Goal: Task Accomplishment & Management: Use online tool/utility

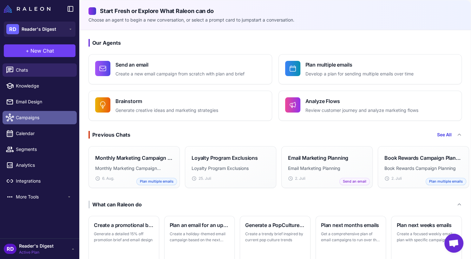
click at [29, 119] on span "Campaigns" at bounding box center [44, 117] width 56 height 7
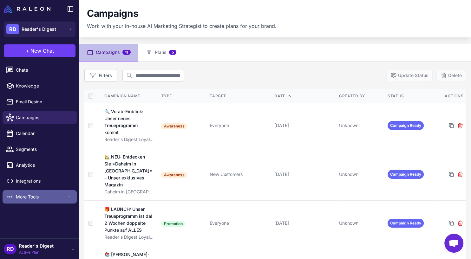
click at [29, 193] on span "More Tools" at bounding box center [41, 196] width 51 height 7
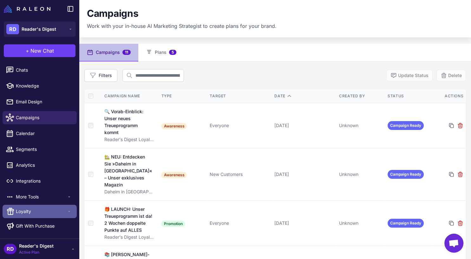
click at [30, 210] on span "Loyalty" at bounding box center [41, 211] width 51 height 7
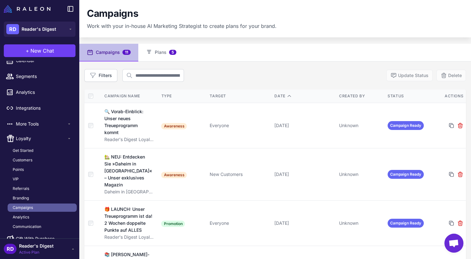
click at [20, 207] on span "Campaigns" at bounding box center [23, 208] width 20 height 6
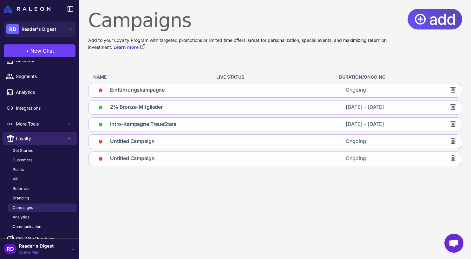
click at [431, 18] on span "add" at bounding box center [442, 19] width 27 height 21
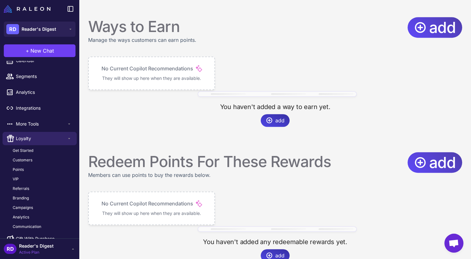
scroll to position [379, 0]
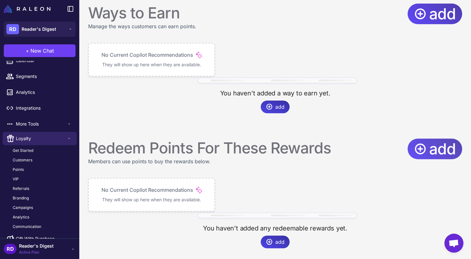
click at [417, 146] on icon at bounding box center [420, 148] width 13 height 13
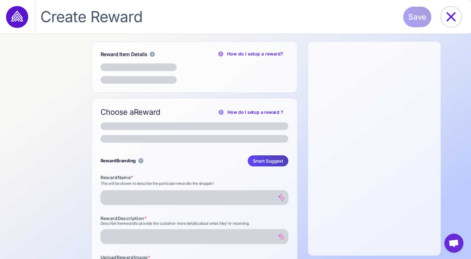
select select "**********"
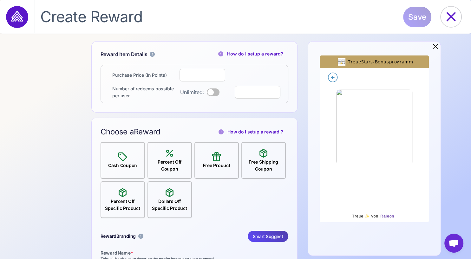
select select "**********"
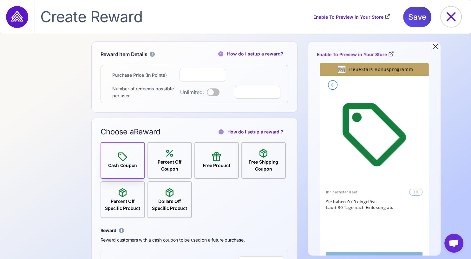
click at [176, 157] on div "Percent Off Coupon" at bounding box center [169, 160] width 43 height 24
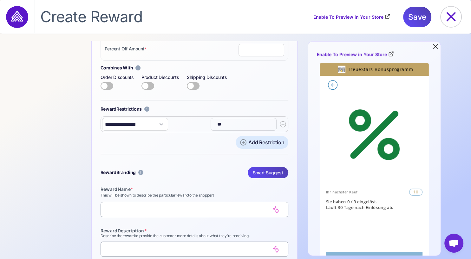
scroll to position [219, 0]
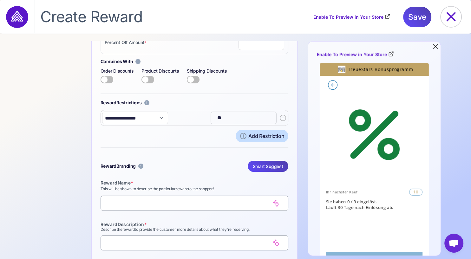
click at [240, 135] on icon at bounding box center [243, 136] width 6 height 6
select select
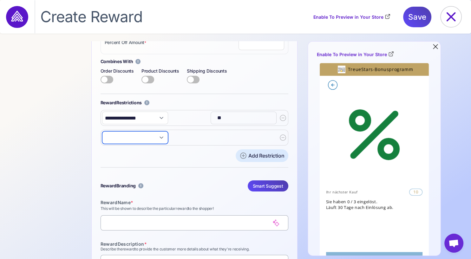
click at [102, 131] on select "**********" at bounding box center [135, 137] width 66 height 13
click at [183, 138] on div "**********" at bounding box center [195, 138] width 188 height 16
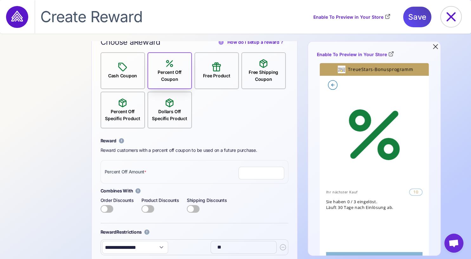
scroll to position [68, 0]
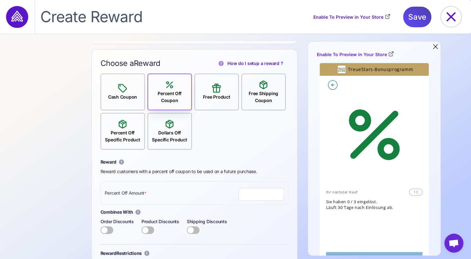
click at [113, 128] on div "Percent Off Specific Product" at bounding box center [122, 131] width 43 height 24
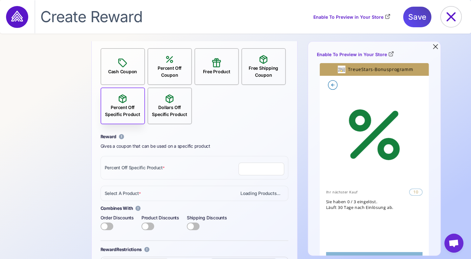
scroll to position [105, 0]
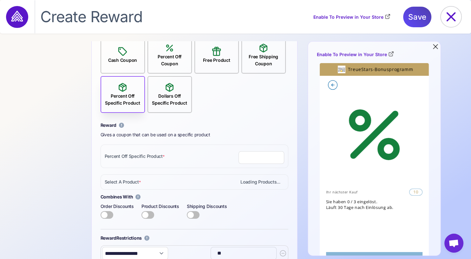
click at [259, 159] on input "number" at bounding box center [261, 157] width 46 height 13
click at [274, 155] on input "*" at bounding box center [261, 157] width 46 height 13
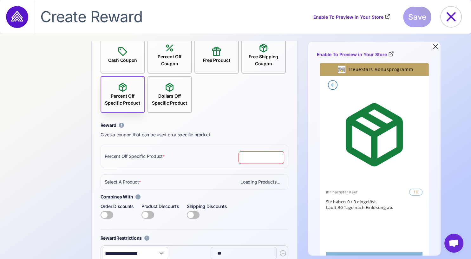
click at [275, 159] on input "*" at bounding box center [261, 157] width 46 height 13
click at [275, 159] on input "**" at bounding box center [261, 157] width 46 height 13
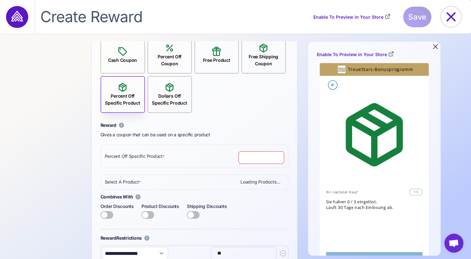
type input "**"
click at [275, 159] on input "**" at bounding box center [261, 157] width 46 height 13
click at [238, 152] on input "**" at bounding box center [261, 157] width 46 height 13
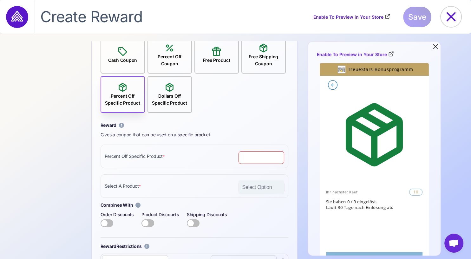
scroll to position [68, 0]
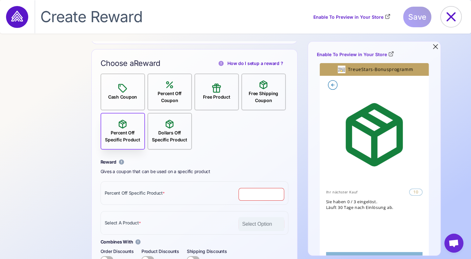
click at [165, 90] on div "Percent Off Coupon" at bounding box center [169, 97] width 43 height 14
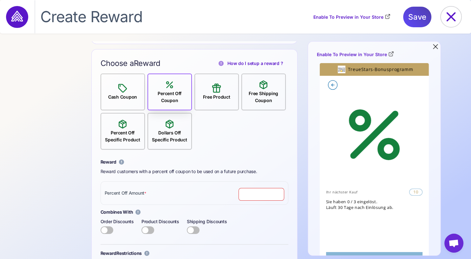
click at [118, 95] on div "Cash Coupon" at bounding box center [123, 97] width 34 height 7
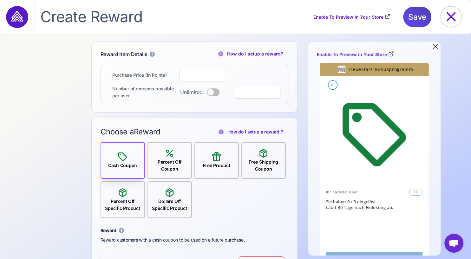
scroll to position [0, 0]
click at [452, 16] on icon at bounding box center [450, 16] width 9 height 9
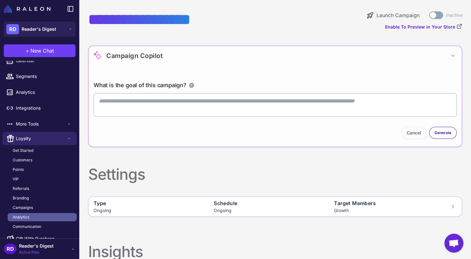
scroll to position [84, 0]
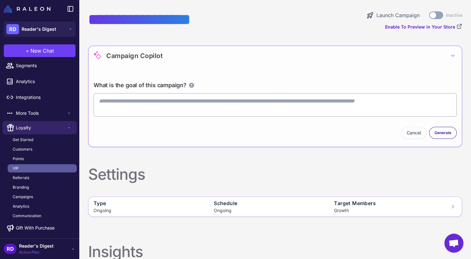
click at [23, 167] on link "VIP" at bounding box center [42, 168] width 69 height 8
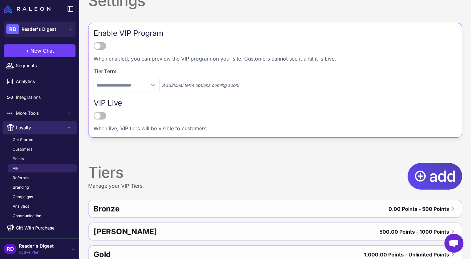
scroll to position [86, 0]
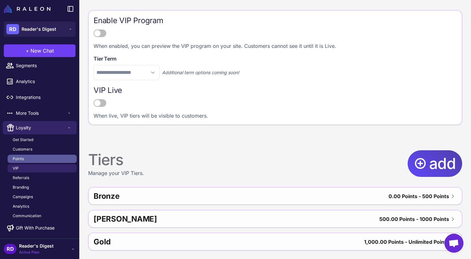
click at [27, 157] on link "Points" at bounding box center [42, 159] width 69 height 8
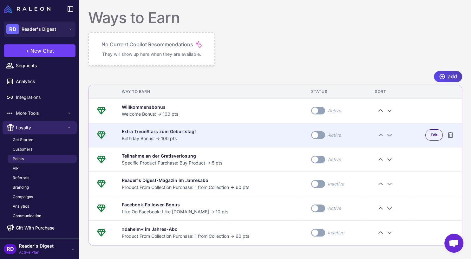
scroll to position [275, 0]
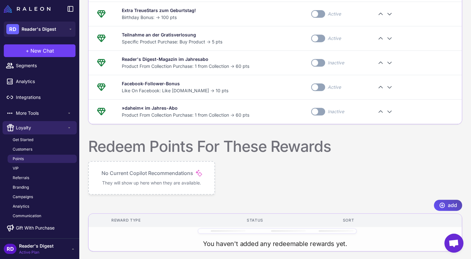
click at [448, 202] on span "add" at bounding box center [452, 205] width 9 height 11
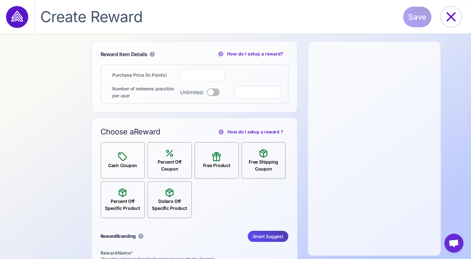
select select "**********"
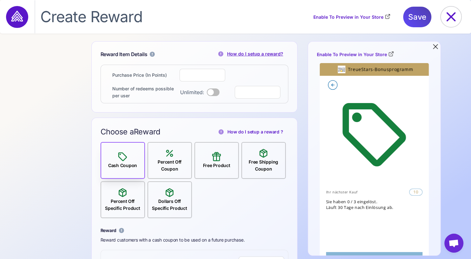
click at [233, 55] on link "How do I setup a reward?" at bounding box center [252, 53] width 73 height 7
click at [451, 17] on icon at bounding box center [450, 16] width 9 height 9
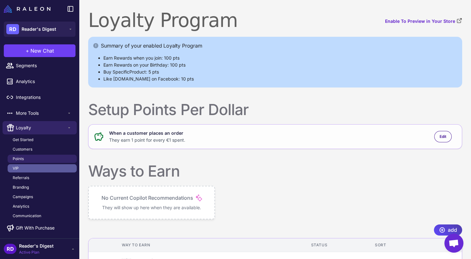
click at [34, 168] on link "VIP" at bounding box center [42, 168] width 69 height 8
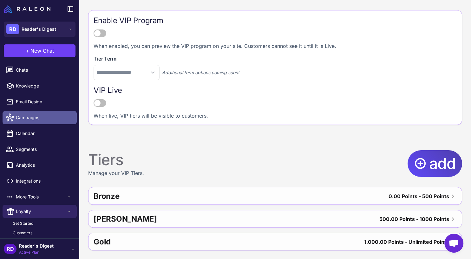
click at [37, 116] on span "Campaigns" at bounding box center [44, 117] width 56 height 7
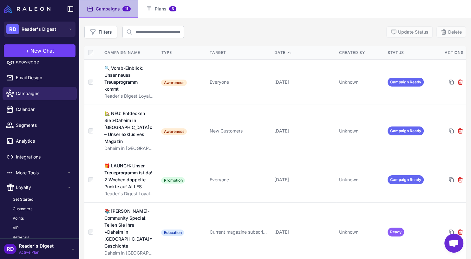
scroll to position [36, 0]
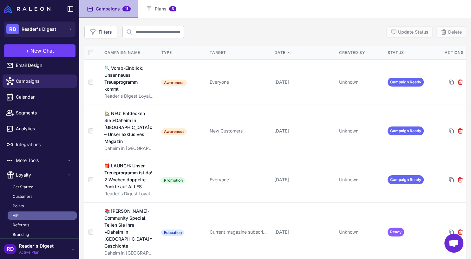
click at [17, 213] on span "VIP" at bounding box center [16, 216] width 6 height 6
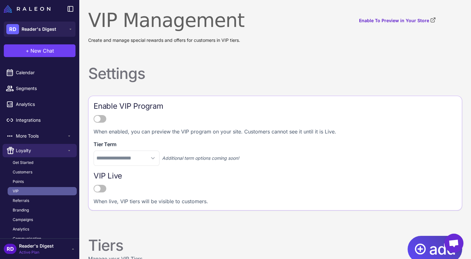
scroll to position [73, 0]
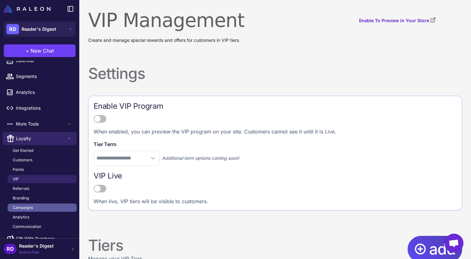
click at [37, 208] on link "Campaigns" at bounding box center [42, 208] width 69 height 8
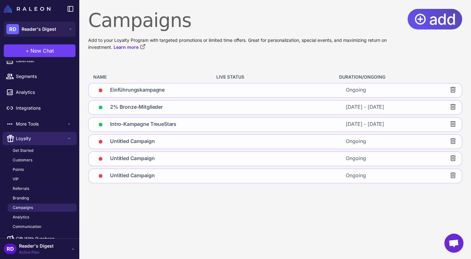
click at [442, 16] on span "add" at bounding box center [442, 19] width 27 height 21
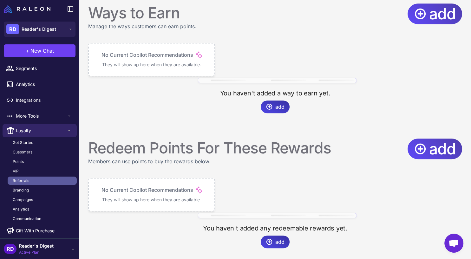
scroll to position [84, 0]
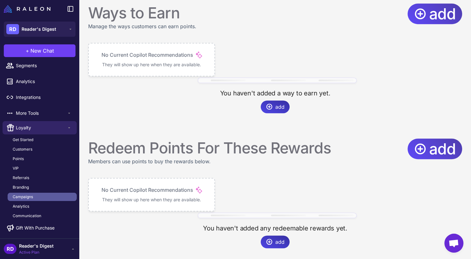
click at [26, 195] on span "Campaigns" at bounding box center [23, 197] width 20 height 6
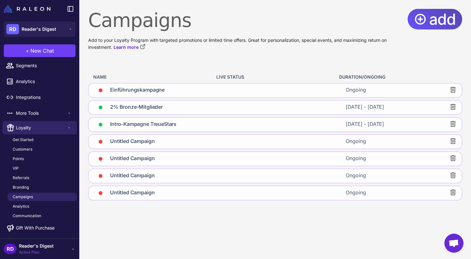
click at [418, 15] on icon at bounding box center [420, 20] width 10 height 10
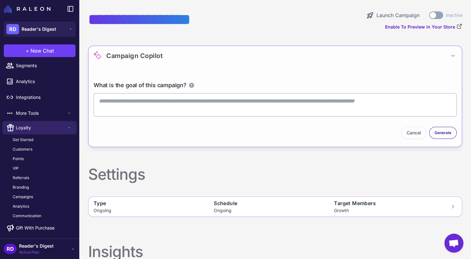
scroll to position [36, 0]
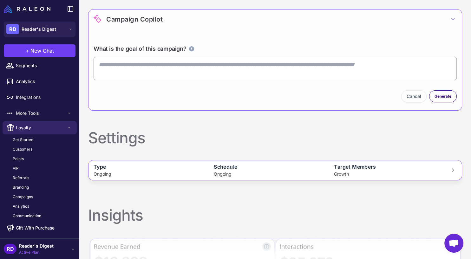
click at [382, 166] on div "Target Members" at bounding box center [391, 167] width 115 height 8
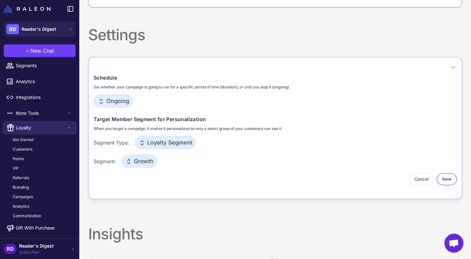
scroll to position [183, 0]
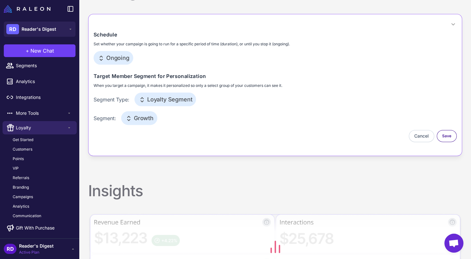
click at [414, 135] on button "Cancel" at bounding box center [421, 136] width 25 height 12
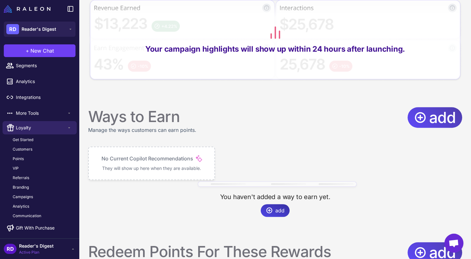
scroll to position [292, 0]
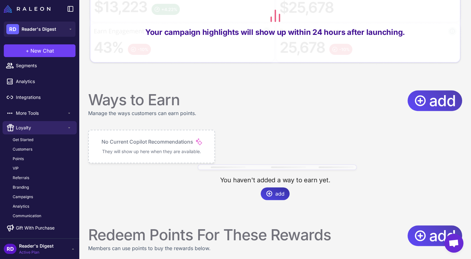
click at [153, 142] on p "No Current Copilot Recommendations" at bounding box center [147, 142] width 92 height 8
click at [415, 98] on icon at bounding box center [420, 101] width 10 height 10
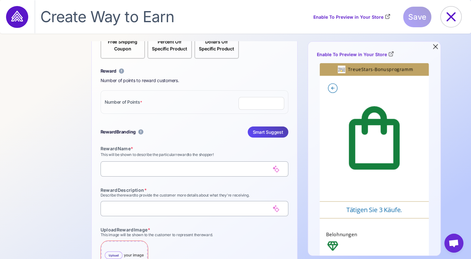
scroll to position [616, 0]
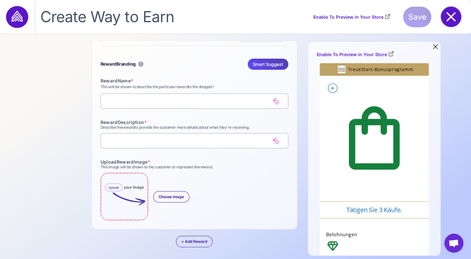
click at [454, 14] on icon at bounding box center [450, 16] width 9 height 9
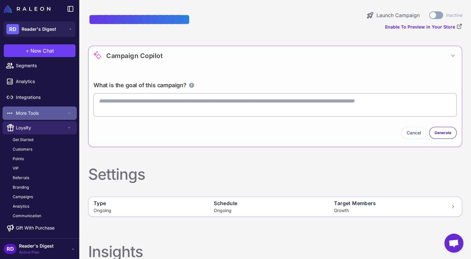
click at [37, 111] on span "More Tools" at bounding box center [41, 113] width 51 height 7
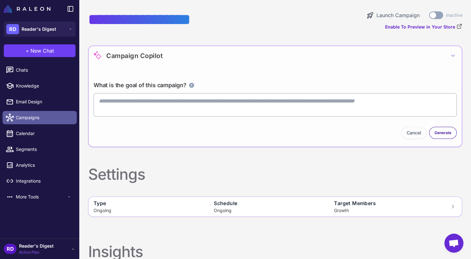
click at [36, 116] on span "Campaigns" at bounding box center [44, 117] width 56 height 7
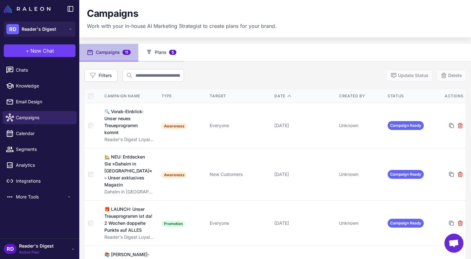
click at [163, 52] on button "Plans 5" at bounding box center [161, 53] width 46 height 18
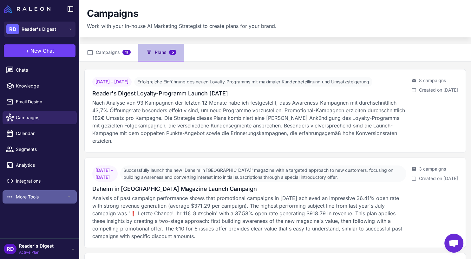
click at [20, 195] on span "More Tools" at bounding box center [41, 196] width 51 height 7
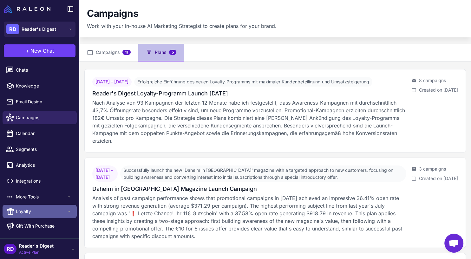
click at [23, 213] on span "Loyalty" at bounding box center [41, 211] width 51 height 7
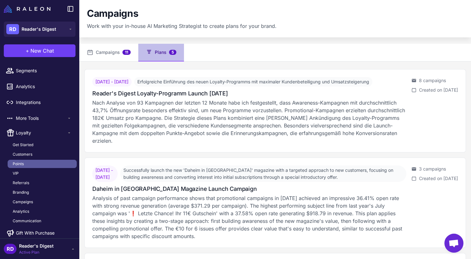
scroll to position [84, 0]
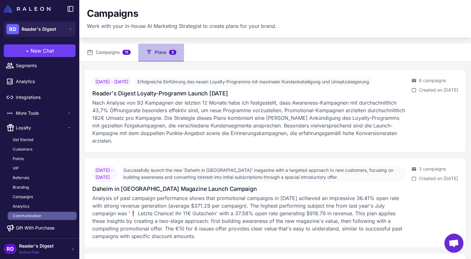
click at [34, 216] on span "Communication" at bounding box center [27, 216] width 29 height 6
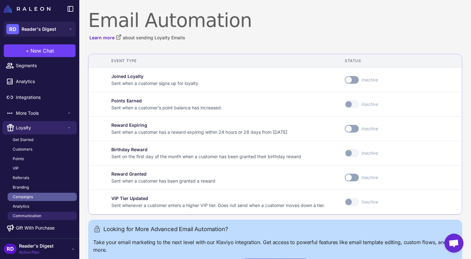
click at [28, 197] on span "Campaigns" at bounding box center [23, 197] width 20 height 6
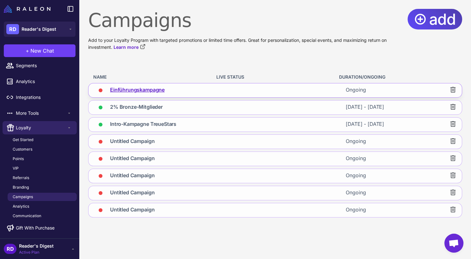
click at [138, 91] on span "Einführungskampagne" at bounding box center [137, 90] width 55 height 9
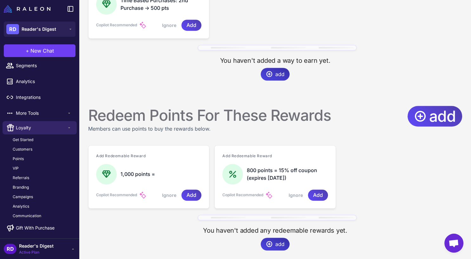
scroll to position [449, 0]
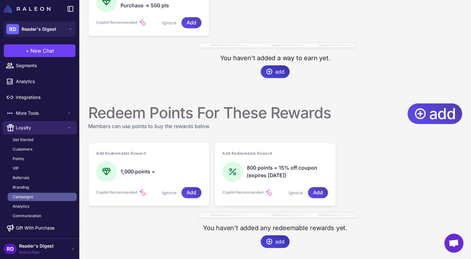
click at [32, 194] on span "Campaigns" at bounding box center [23, 197] width 20 height 6
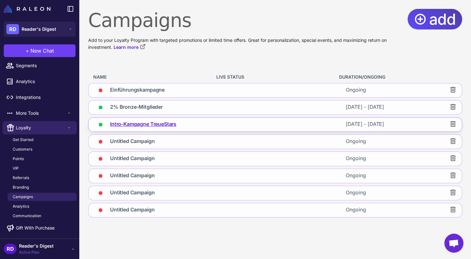
click at [138, 125] on span "Intro-Kampagne TreueStars" at bounding box center [143, 124] width 66 height 9
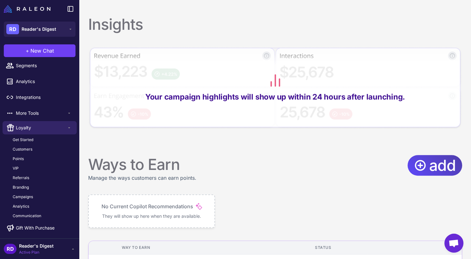
scroll to position [292, 0]
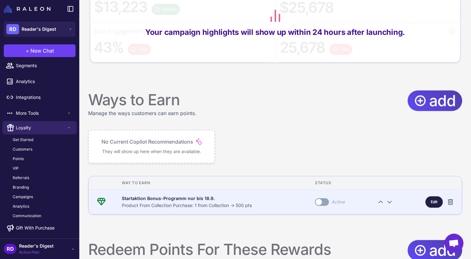
click at [431, 199] on span "Edit" at bounding box center [434, 202] width 7 height 6
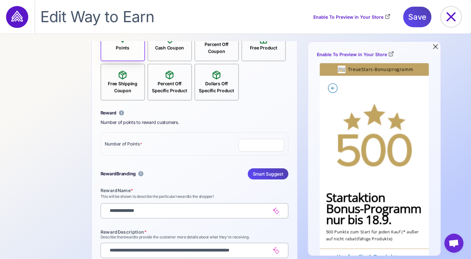
scroll to position [498, 0]
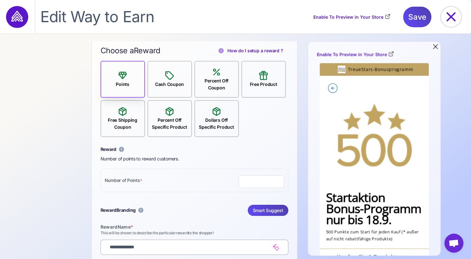
click at [215, 82] on div "Percent Off Coupon" at bounding box center [216, 84] width 43 height 14
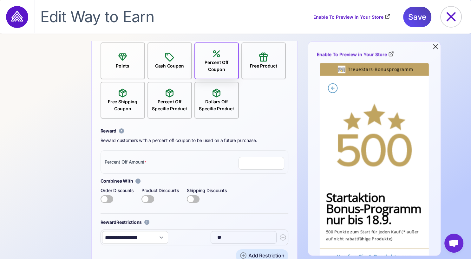
scroll to position [535, 0]
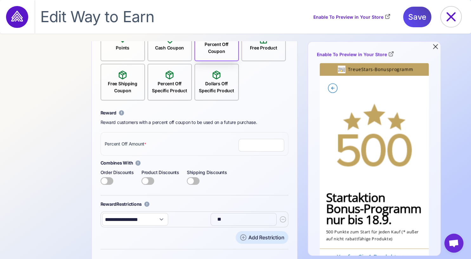
click at [108, 179] on label at bounding box center [107, 181] width 13 height 8
click at [102, 179] on label at bounding box center [107, 181] width 13 height 8
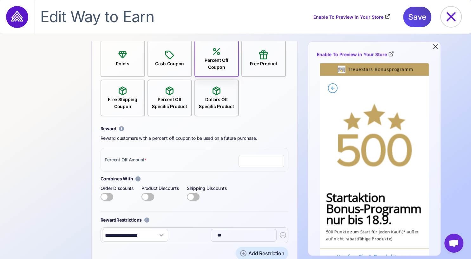
scroll to position [446, 0]
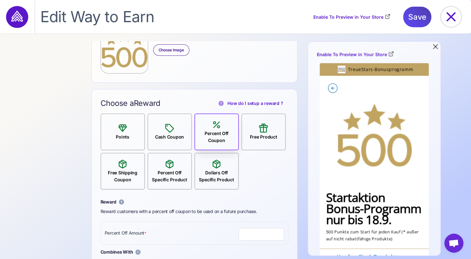
click at [118, 130] on icon at bounding box center [122, 128] width 10 height 10
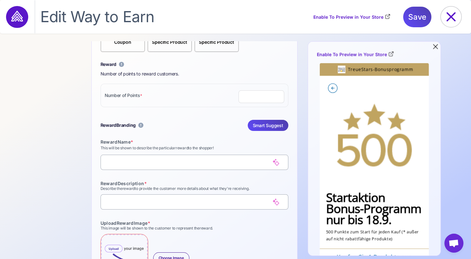
scroll to position [592, 0]
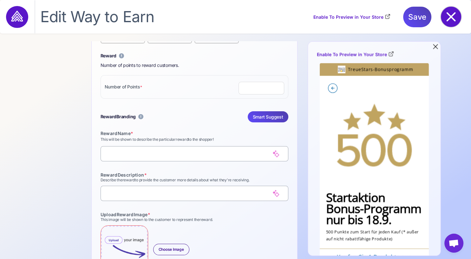
click at [455, 15] on icon at bounding box center [451, 17] width 20 height 20
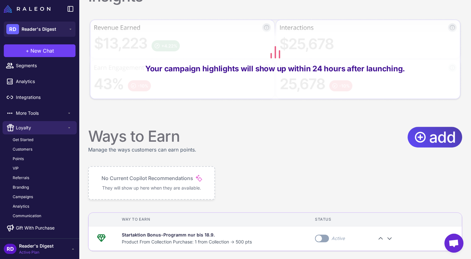
scroll to position [393, 0]
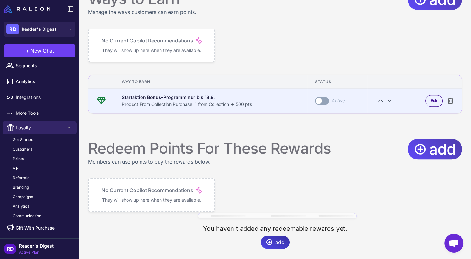
click at [193, 97] on div "Startaktion Bonus-Programm nur bis 18.9." at bounding box center [211, 97] width 178 height 7
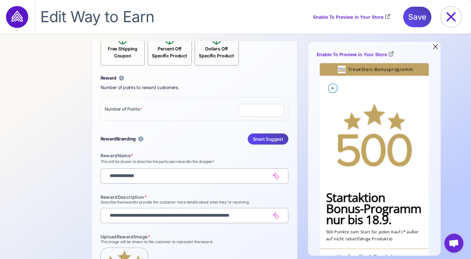
scroll to position [584, 0]
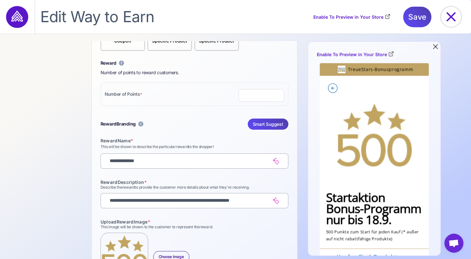
click at [64, 107] on div "Customer Behavior Time Based Purchases Welcome Bonus Birthday Bonus Specific Pr…" at bounding box center [235, 150] width 471 height 218
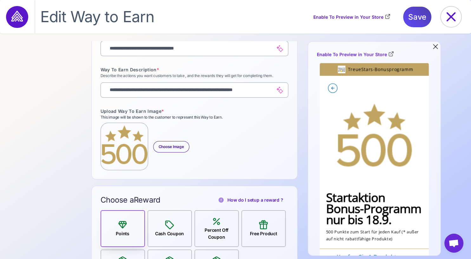
scroll to position [329, 0]
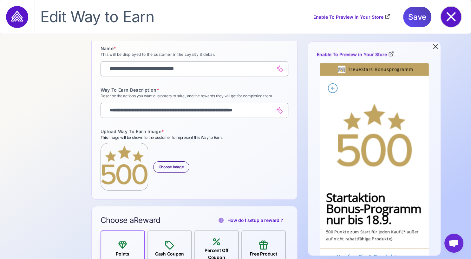
click at [451, 22] on icon at bounding box center [451, 17] width 20 height 20
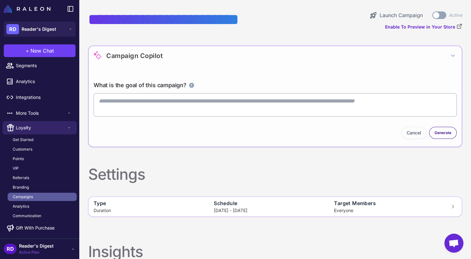
click at [28, 196] on span "Campaigns" at bounding box center [23, 197] width 20 height 6
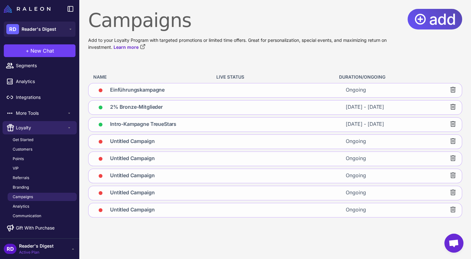
click at [437, 17] on span "add" at bounding box center [442, 19] width 27 height 21
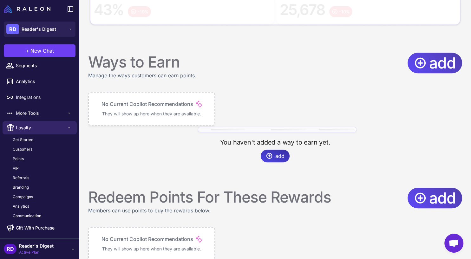
scroll to position [379, 0]
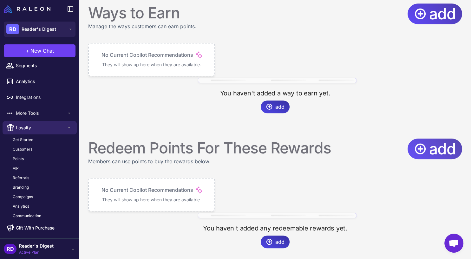
click at [429, 147] on span "add" at bounding box center [442, 149] width 27 height 21
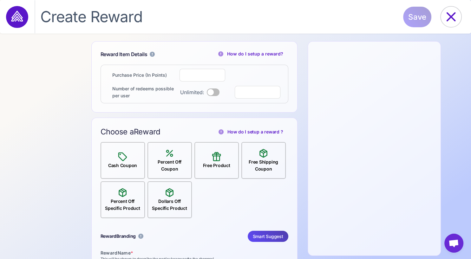
select select "**********"
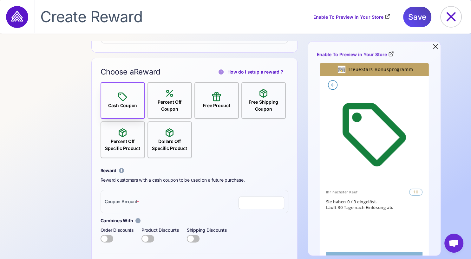
scroll to position [73, 0]
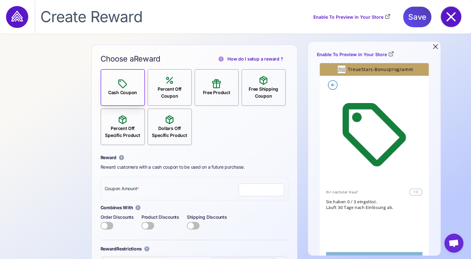
click at [457, 19] on icon at bounding box center [451, 17] width 20 height 20
